Goal: Task Accomplishment & Management: Manage account settings

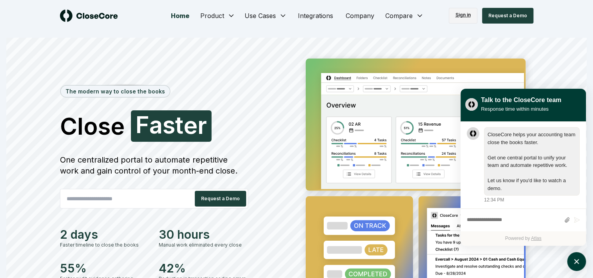
click at [467, 16] on link "Sign in" at bounding box center [463, 16] width 29 height 16
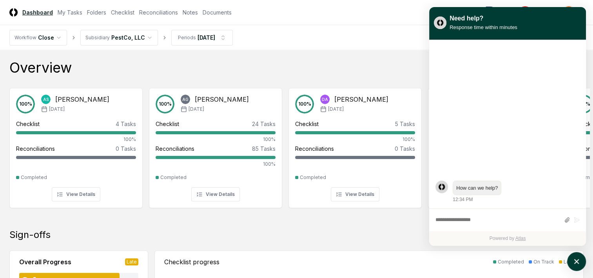
click at [391, 238] on div "Sign-offs" at bounding box center [296, 234] width 575 height 13
click at [74, 14] on link "My Tasks" at bounding box center [70, 12] width 25 height 8
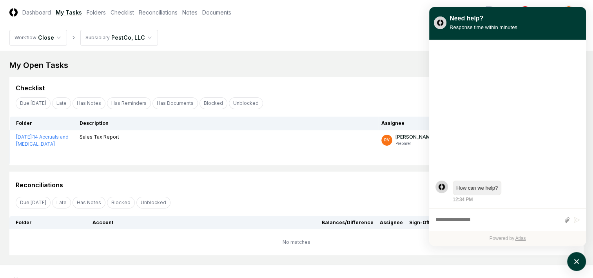
click at [295, 180] on div "Reconciliations Refresh" at bounding box center [297, 185] width 562 height 14
click at [561, 8] on div "Need help? Response time within minutes" at bounding box center [507, 23] width 157 height 33
click at [571, 17] on div "Need help? Response time within minutes" at bounding box center [507, 23] width 147 height 22
click at [557, 18] on div "Need help? Response time within minutes" at bounding box center [507, 23] width 147 height 22
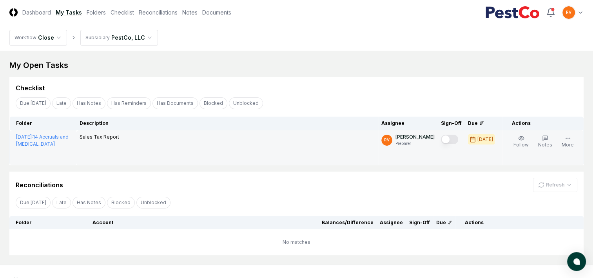
click at [451, 138] on button "Mark complete" at bounding box center [449, 139] width 17 height 9
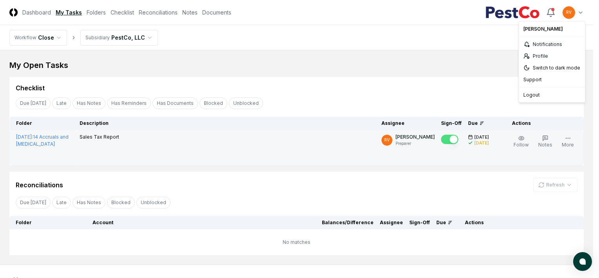
click at [578, 11] on html "CloseCore Dashboard My Tasks Folders Checklist Reconciliations Notes Documents …" at bounding box center [299, 155] width 599 height 311
click at [540, 91] on div "Logout" at bounding box center [551, 95] width 63 height 12
